Goal: Check status: Check status

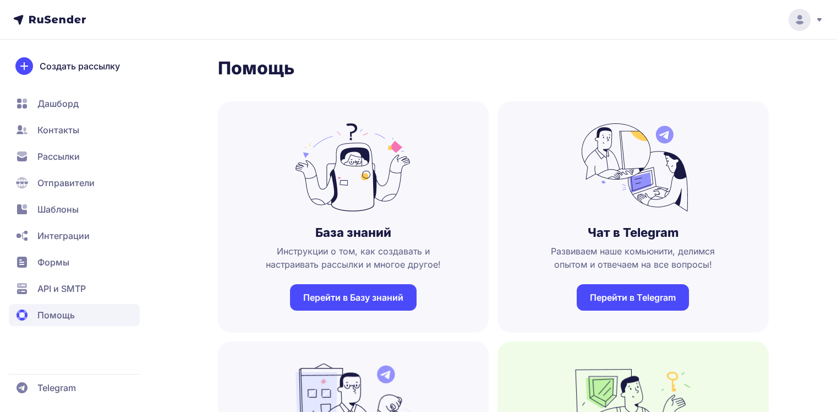
scroll to position [954, 0]
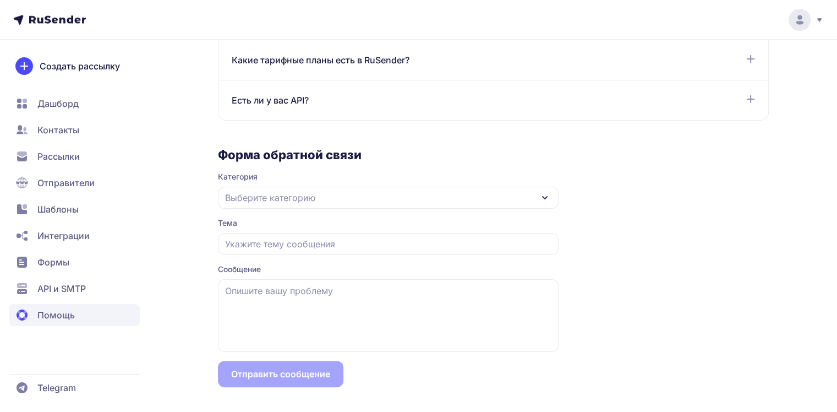
click at [94, 160] on span "Рассылки" at bounding box center [74, 156] width 131 height 22
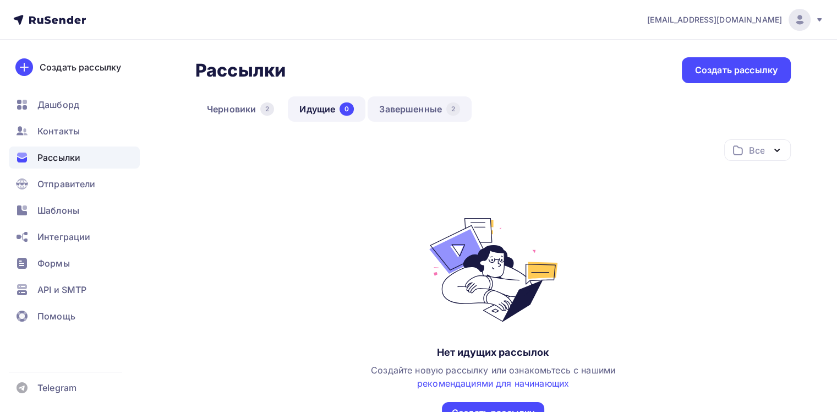
click at [411, 113] on link "Завершенные 2" at bounding box center [420, 108] width 104 height 25
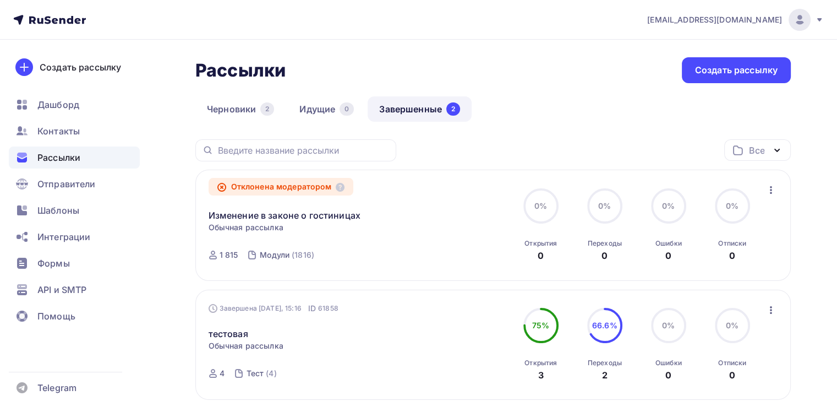
click at [309, 182] on div "Отклонена модератором" at bounding box center [281, 187] width 145 height 18
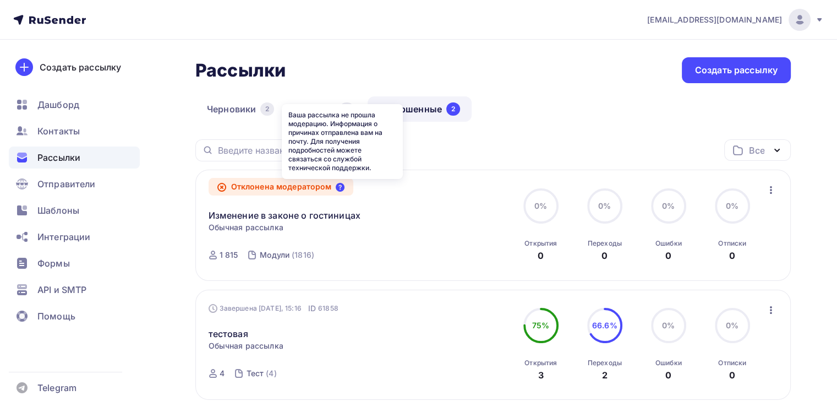
click at [341, 185] on icon at bounding box center [340, 187] width 9 height 9
click at [343, 189] on icon at bounding box center [340, 187] width 9 height 9
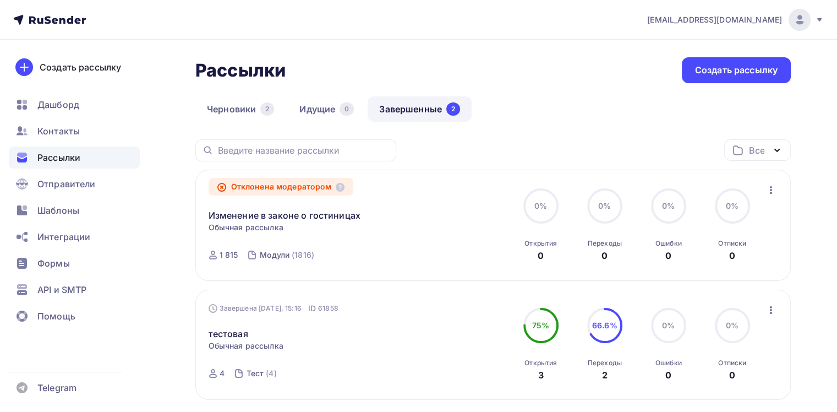
click at [337, 187] on div "Отклонена модератором" at bounding box center [281, 187] width 145 height 18
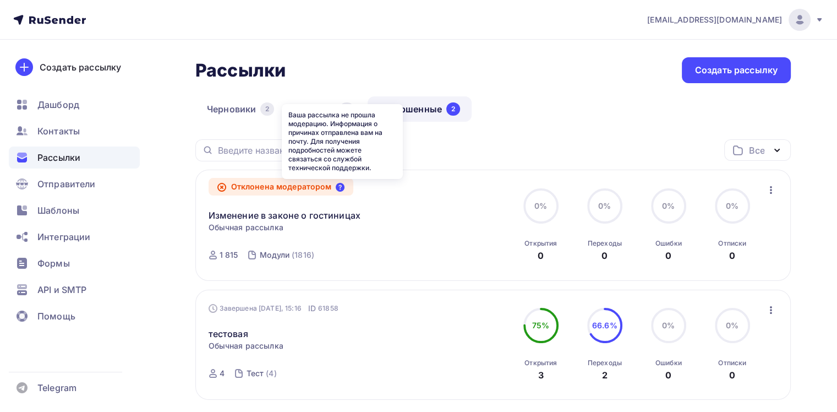
click at [341, 187] on icon at bounding box center [340, 187] width 9 height 9
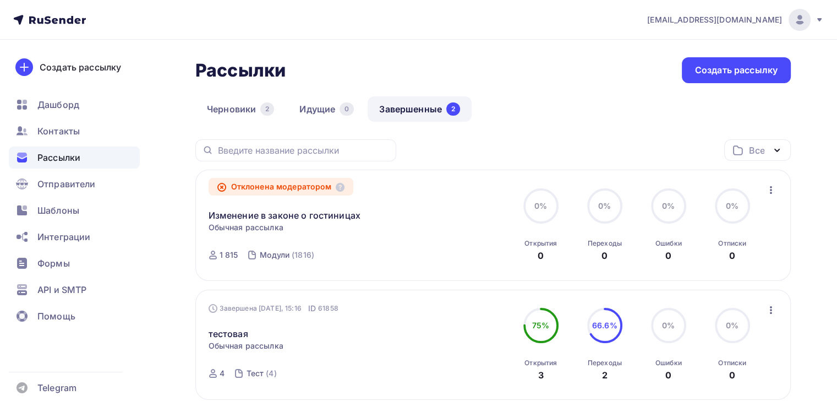
click at [820, 18] on icon at bounding box center [819, 19] width 4 height 3
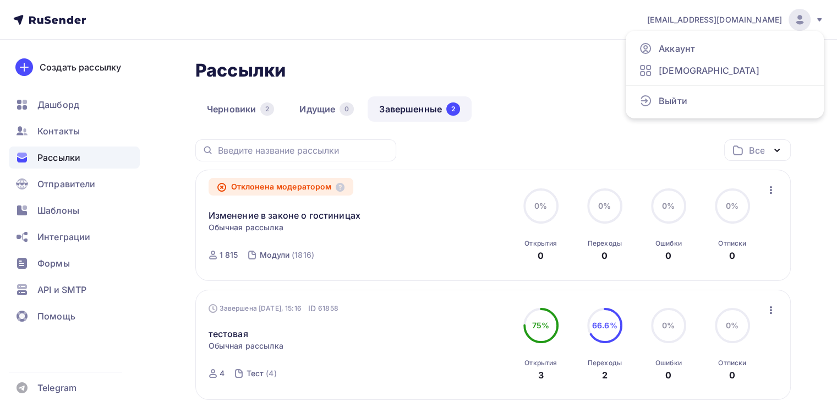
click at [820, 18] on icon at bounding box center [819, 19] width 4 height 3
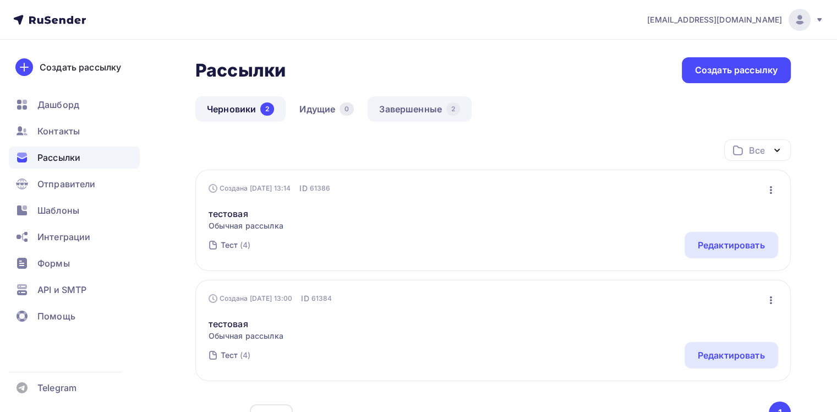
click at [405, 113] on link "Завершенные 2" at bounding box center [420, 108] width 104 height 25
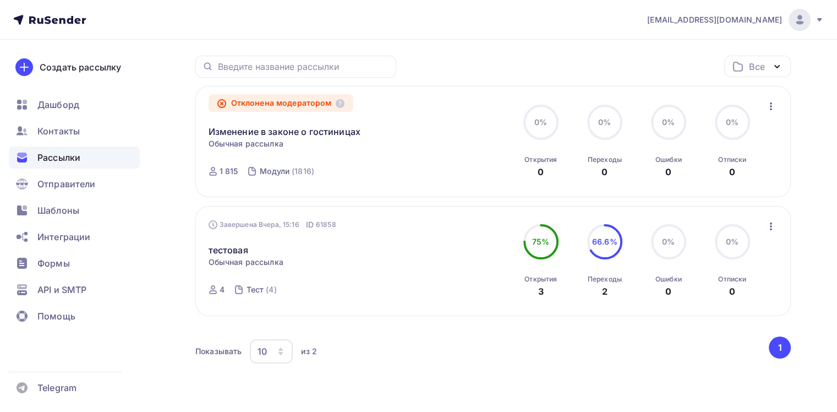
scroll to position [64, 0]
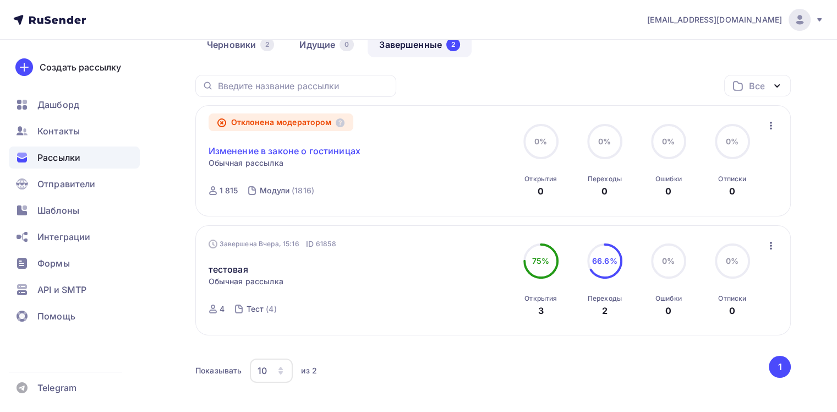
click at [288, 146] on link "Изменение в законе о гостиницах" at bounding box center [285, 150] width 152 height 13
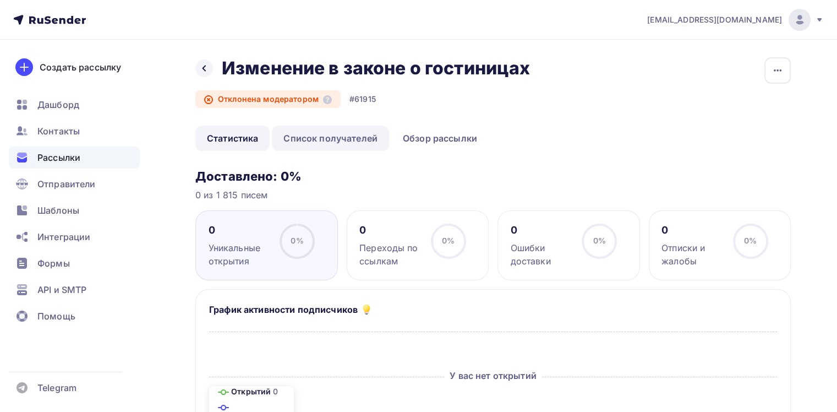
click at [352, 142] on link "Список получателей" at bounding box center [330, 138] width 117 height 25
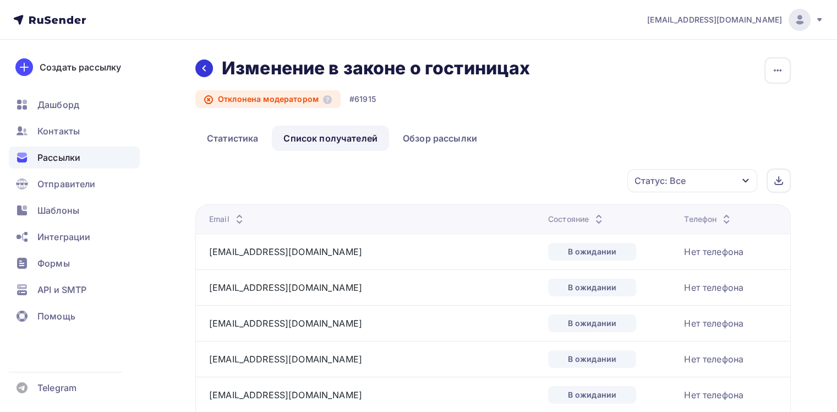
click at [202, 72] on icon at bounding box center [204, 68] width 9 height 9
